Goal: Task Accomplishment & Management: Use online tool/utility

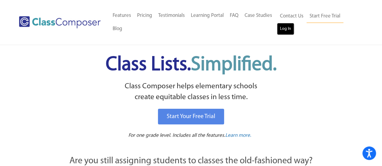
click at [284, 32] on link "Log In" at bounding box center [285, 29] width 17 height 12
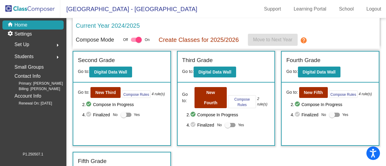
scroll to position [111, 0]
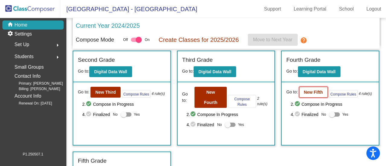
click at [316, 94] on button "New Fifth" at bounding box center [313, 92] width 29 height 11
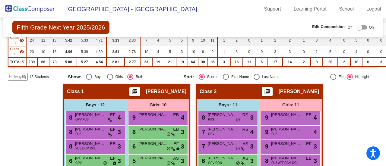
scroll to position [92, 0]
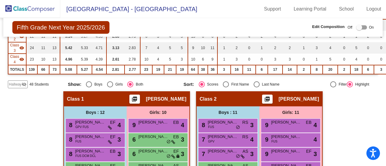
click at [14, 82] on span "Hallway" at bounding box center [15, 84] width 13 height 5
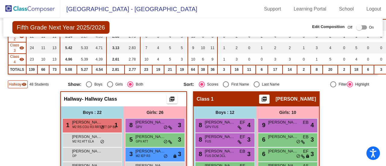
click at [357, 27] on div at bounding box center [359, 27] width 6 height 6
